Goal: Information Seeking & Learning: Check status

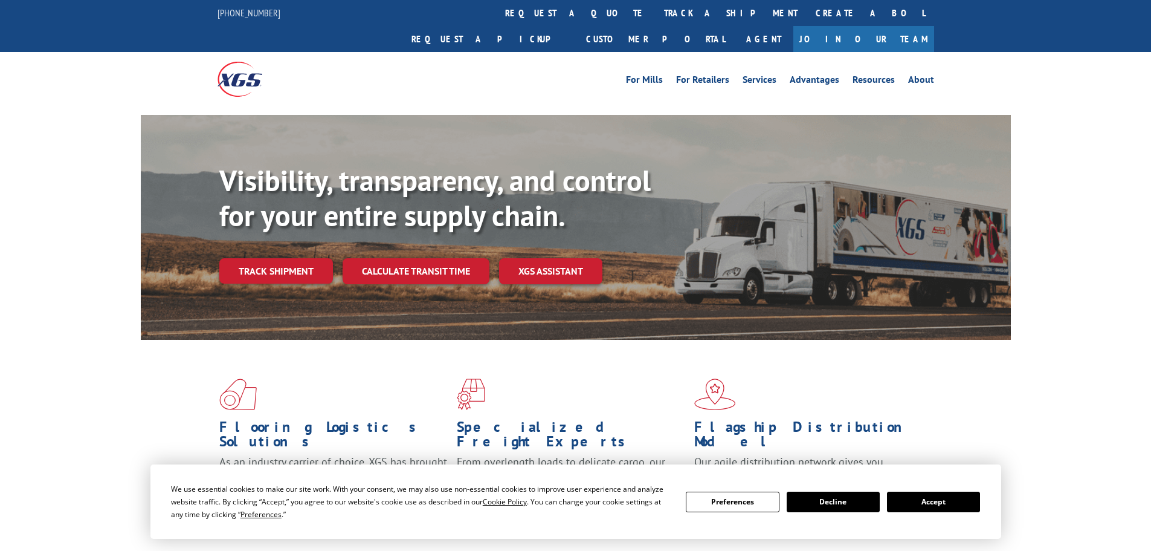
click at [655, 16] on link "track a shipment" at bounding box center [731, 13] width 152 height 26
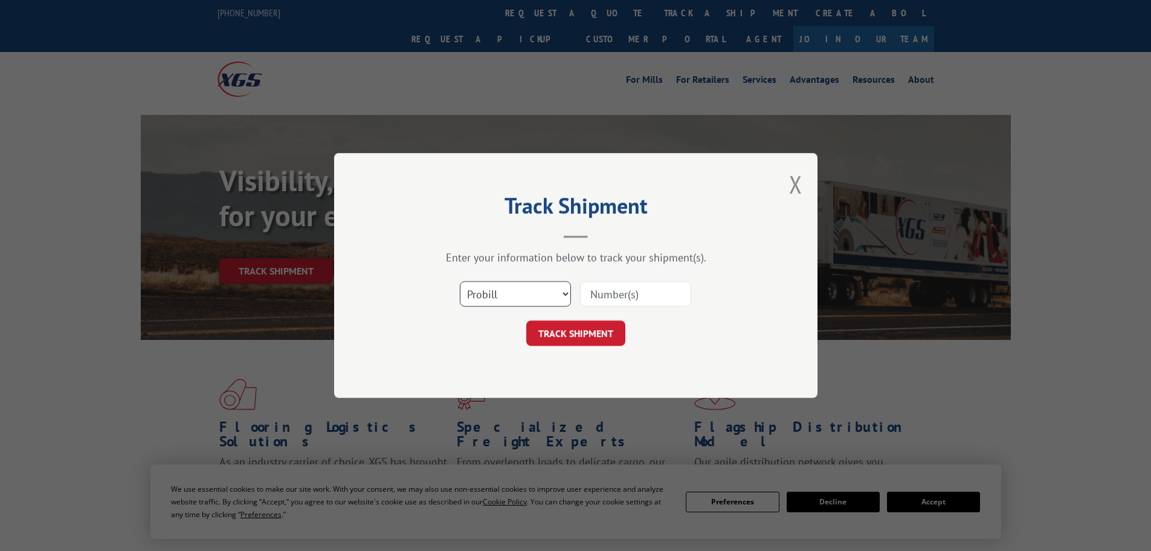
click at [534, 298] on select "Select category... Probill BOL PO" at bounding box center [515, 293] width 111 height 25
select select "bol"
click at [460, 281] on select "Select category... Probill BOL PO" at bounding box center [515, 293] width 111 height 25
click at [607, 292] on input at bounding box center [635, 293] width 111 height 25
paste input "5549197"
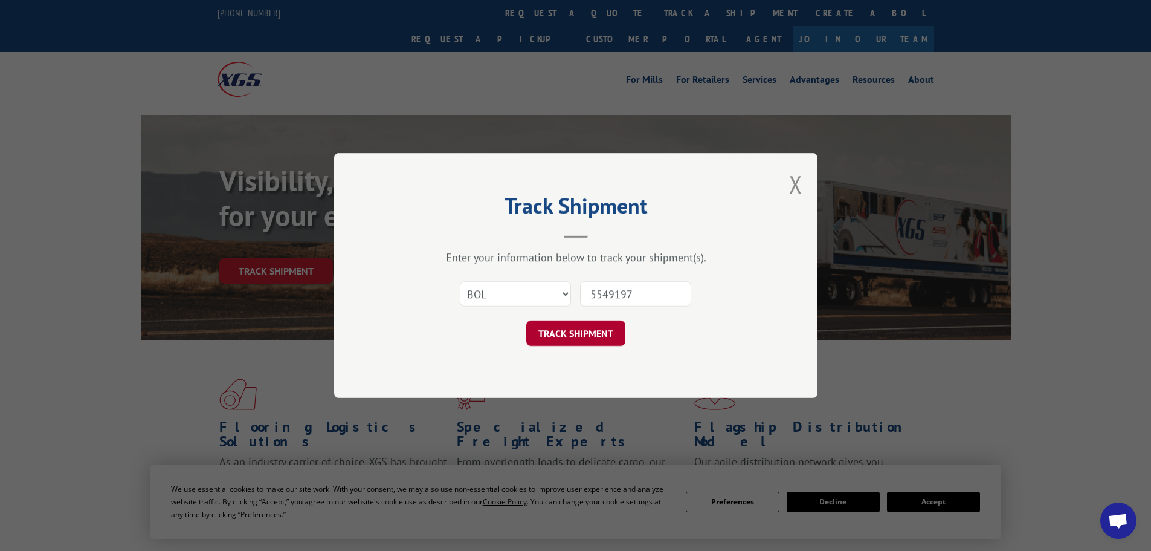
type input "5549197"
click at [588, 334] on button "TRACK SHIPMENT" at bounding box center [575, 332] width 99 height 25
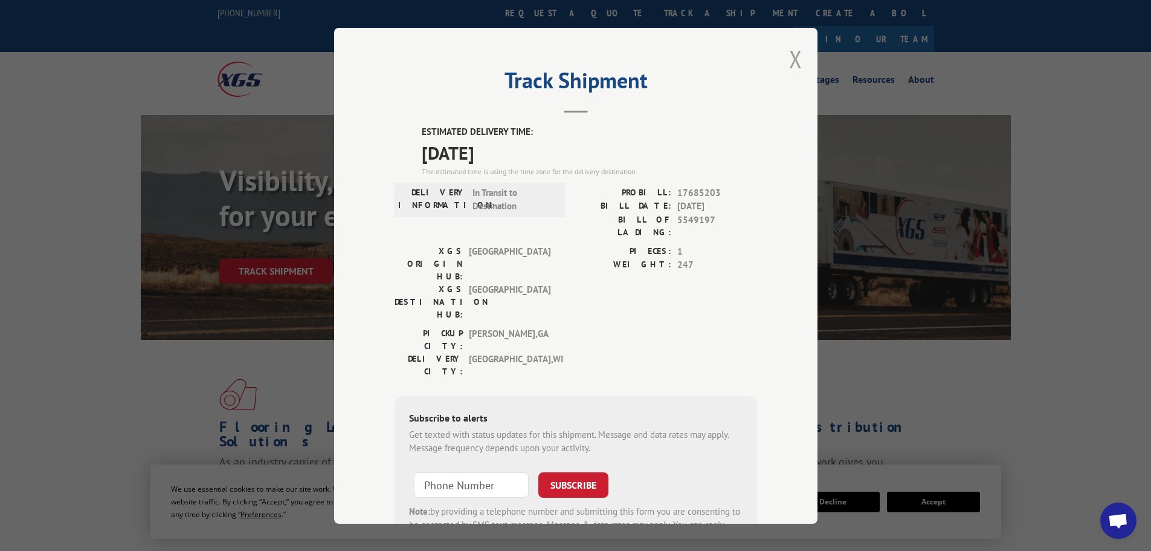
click at [789, 61] on button "Close modal" at bounding box center [795, 59] width 13 height 32
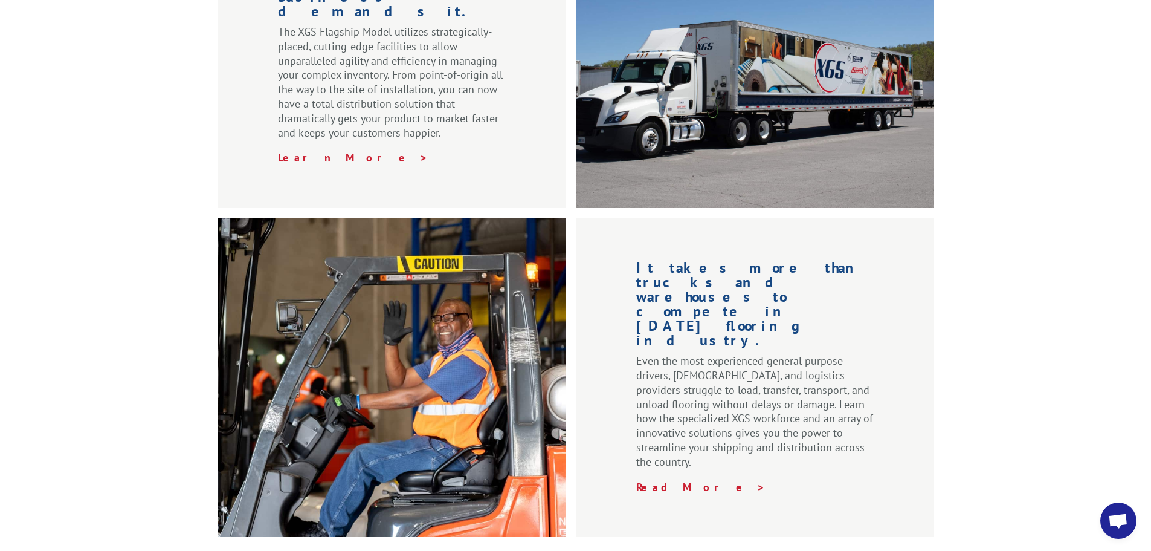
scroll to position [1841, 0]
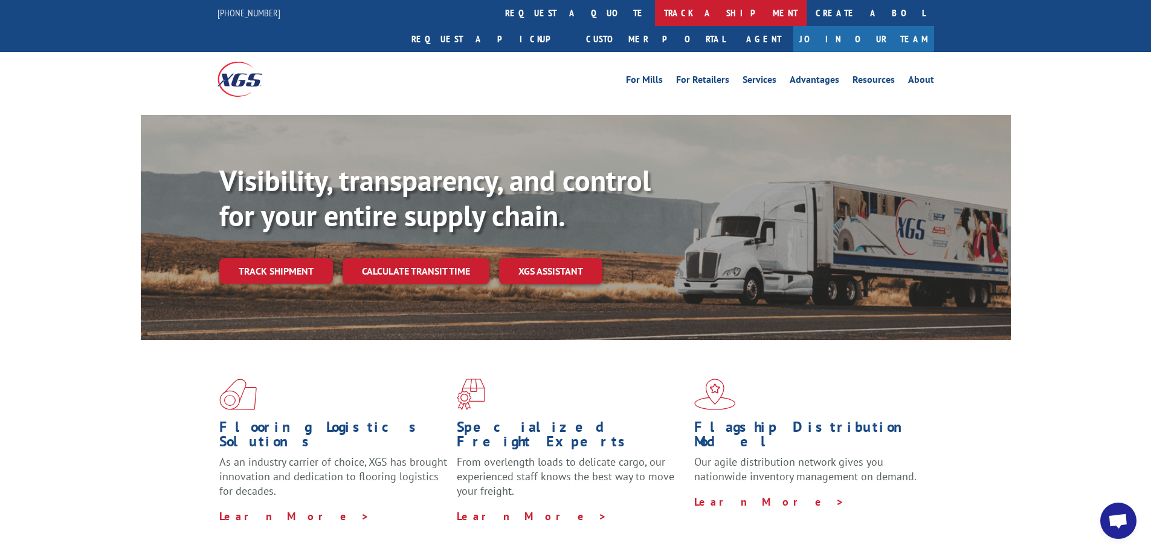
click at [655, 15] on link "track a shipment" at bounding box center [731, 13] width 152 height 26
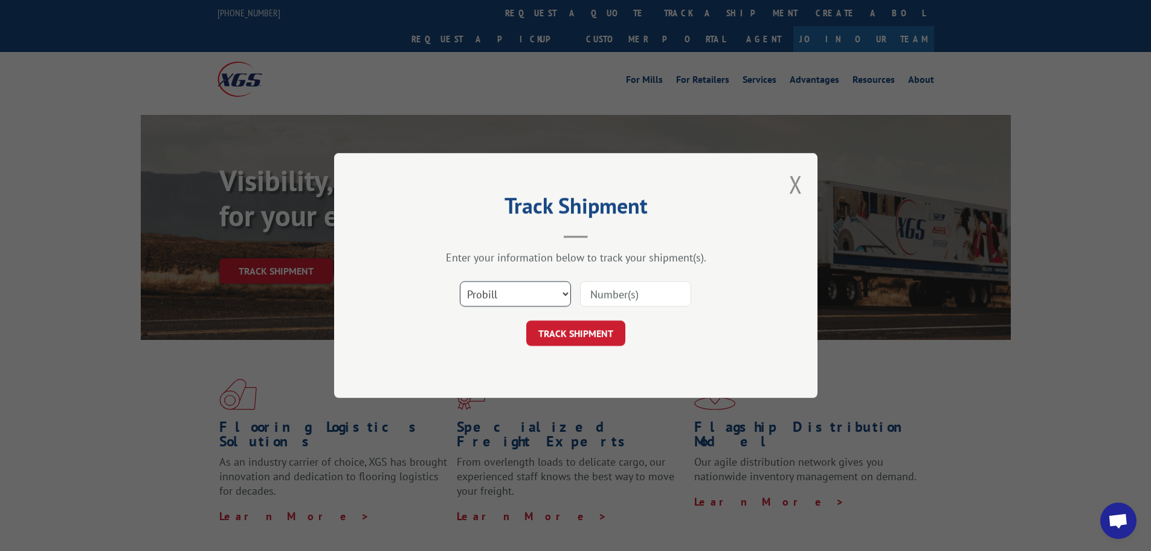
drag, startPoint x: 557, startPoint y: 299, endPoint x: 551, endPoint y: 305, distance: 8.1
click at [557, 299] on select "Select category... Probill BOL PO" at bounding box center [515, 293] width 111 height 25
select select "bol"
click at [460, 281] on select "Select category... Probill BOL PO" at bounding box center [515, 293] width 111 height 25
click at [612, 296] on input at bounding box center [635, 293] width 111 height 25
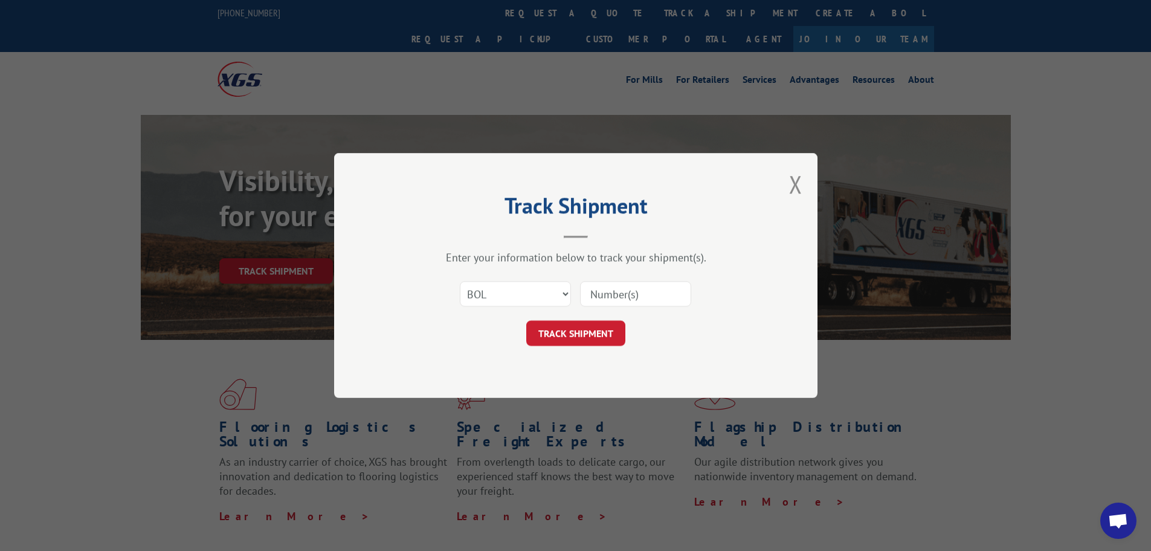
paste input "5549197"
type input "5549197"
click at [589, 328] on button "TRACK SHIPMENT" at bounding box center [575, 332] width 99 height 25
